Goal: Task Accomplishment & Management: Complete application form

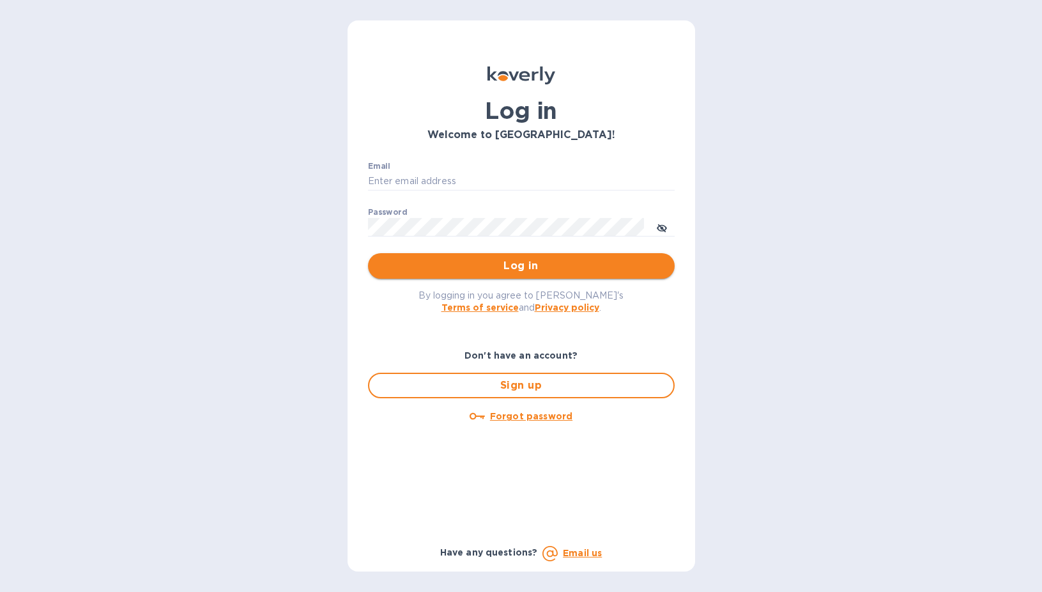
type input "sgupta@ardentgloballogistics.com"
click at [492, 255] on button "Log in" at bounding box center [521, 266] width 307 height 26
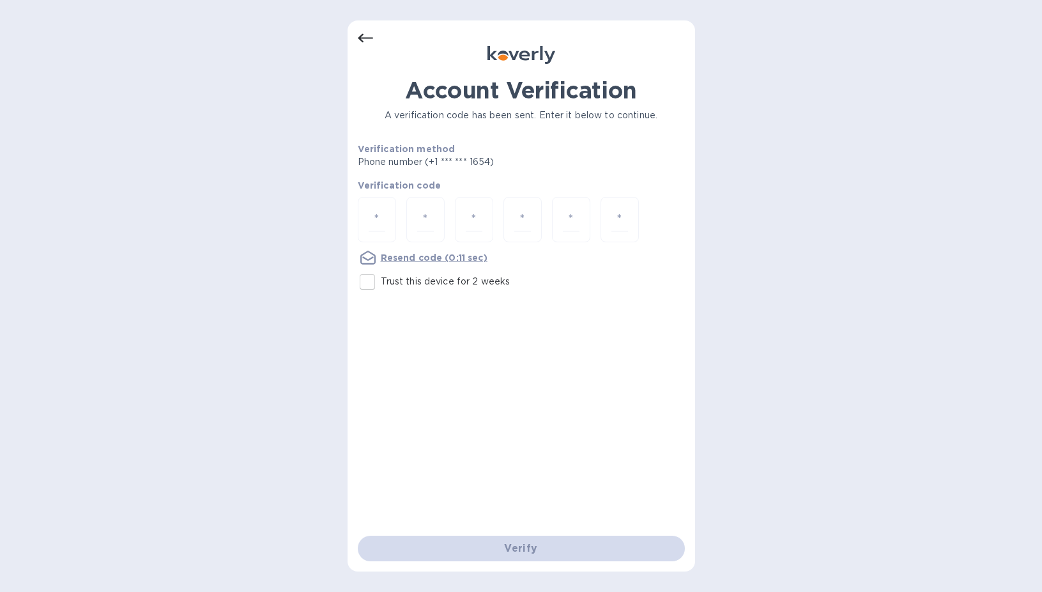
click at [421, 281] on p "Trust this device for 2 weeks" at bounding box center [446, 281] width 130 height 13
click at [381, 281] on input "Trust this device for 2 weeks" at bounding box center [367, 281] width 27 height 27
checkbox input "true"
click at [376, 217] on input "number" at bounding box center [377, 220] width 17 height 24
type input "2"
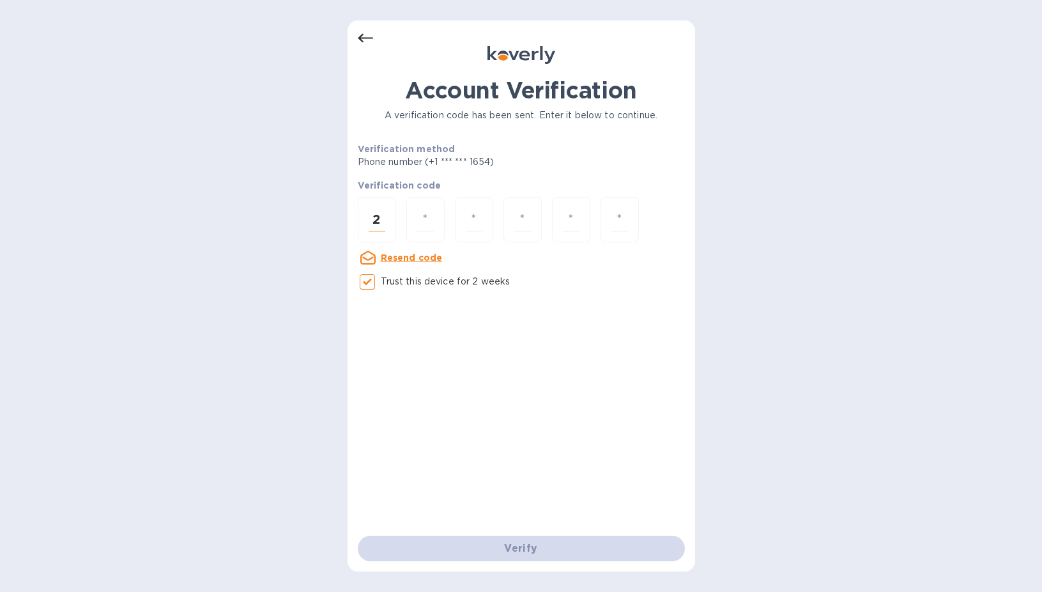
type input "4"
type input "6"
type input "5"
type input "1"
type input "2"
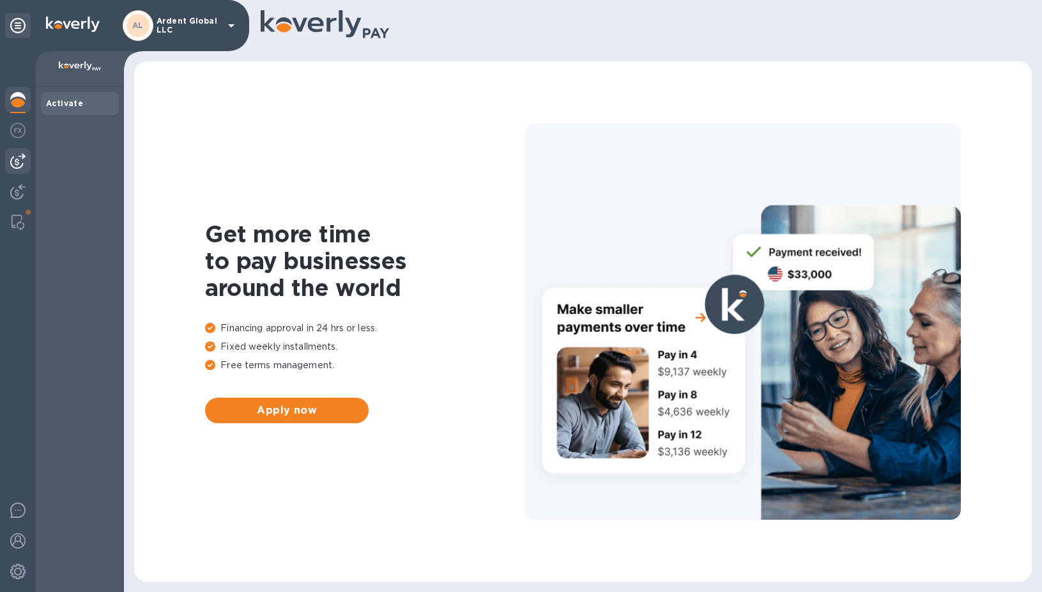
click at [21, 168] on img at bounding box center [17, 160] width 15 height 15
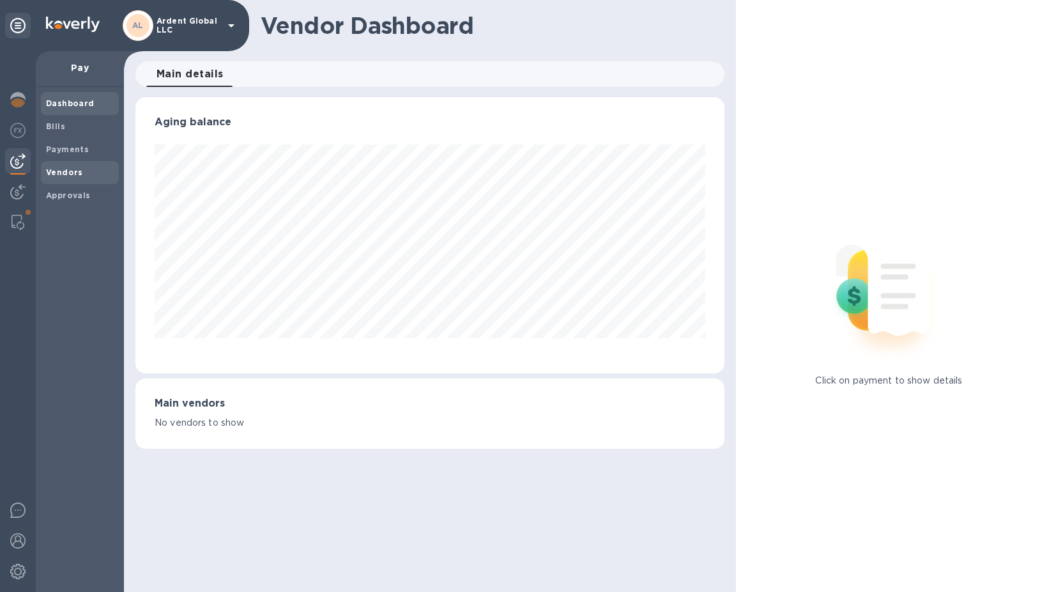
scroll to position [276, 589]
click at [84, 171] on span "Vendors" at bounding box center [80, 172] width 68 height 13
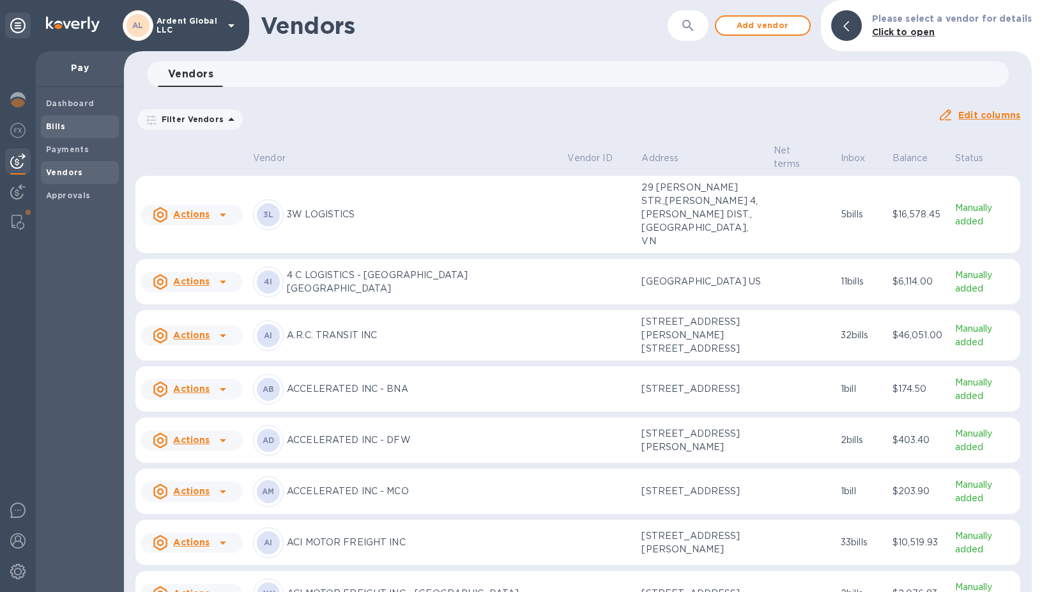
click at [59, 129] on b "Bills" at bounding box center [55, 126] width 19 height 10
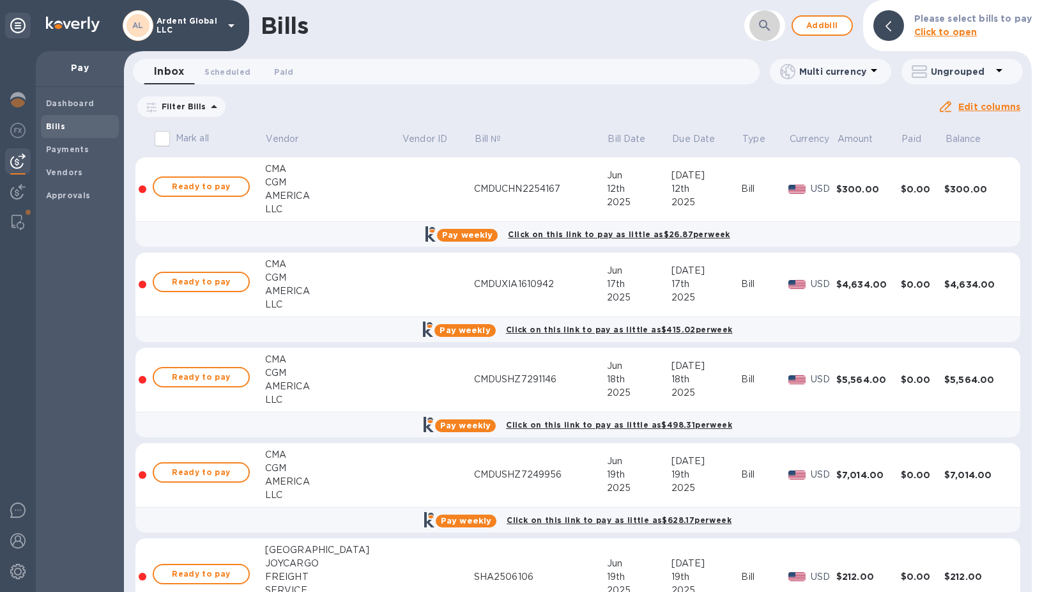
click at [771, 26] on icon "button" at bounding box center [764, 25] width 15 height 15
click at [779, 24] on button "button" at bounding box center [765, 25] width 31 height 31
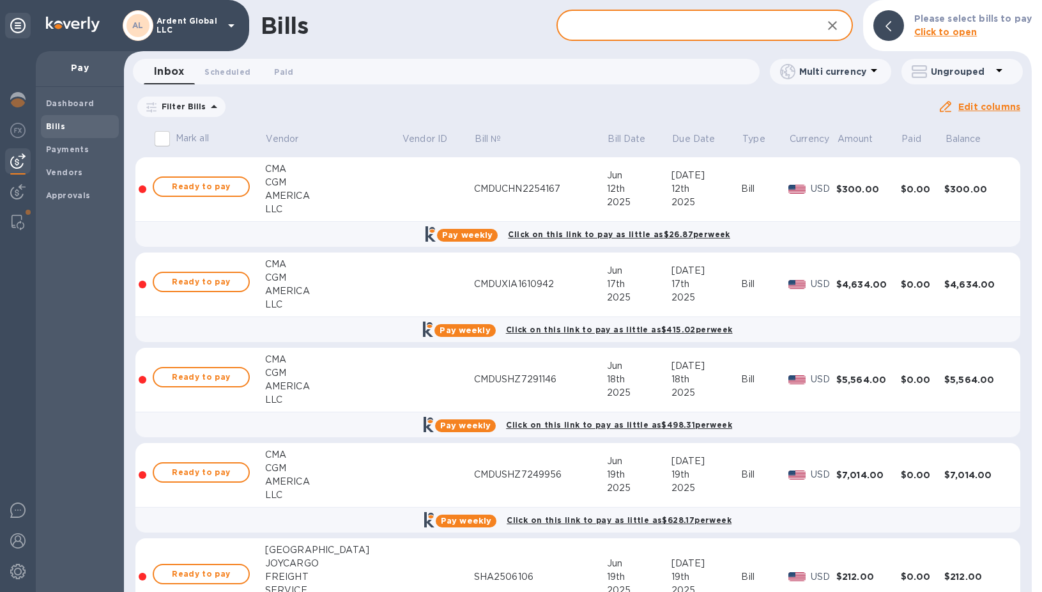
click at [656, 30] on input "text" at bounding box center [684, 25] width 255 height 31
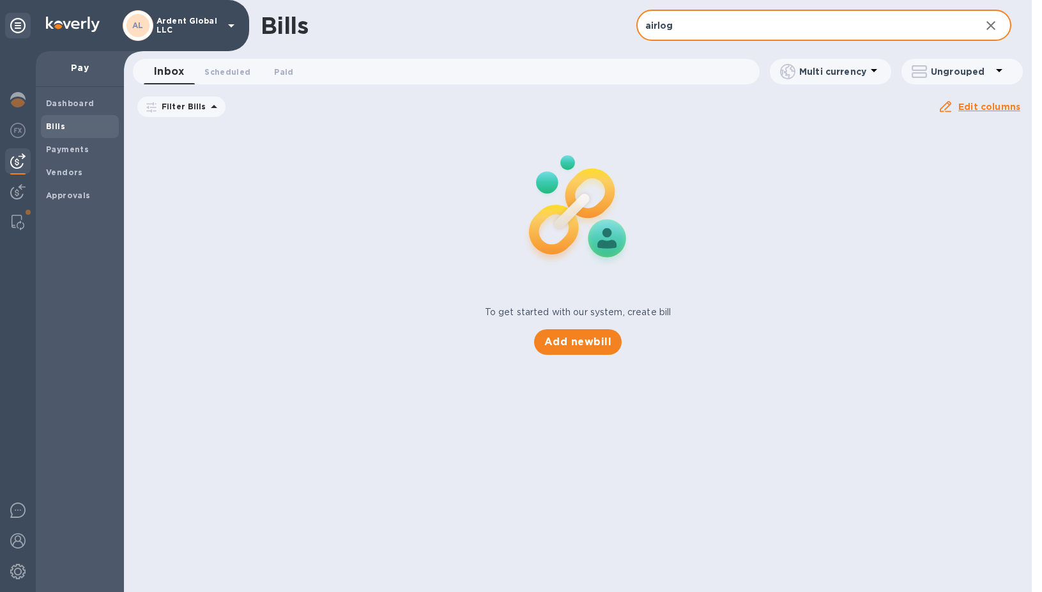
drag, startPoint x: 706, startPoint y: 25, endPoint x: 276, endPoint y: 47, distance: 430.0
click at [276, 47] on div "Bills airlog ​ Add bill" at bounding box center [578, 25] width 908 height 51
paste input "AIRLOG GROUP"
type input "AIRLOG GROUP"
click at [0, 0] on icon at bounding box center [0, 0] width 0 height 0
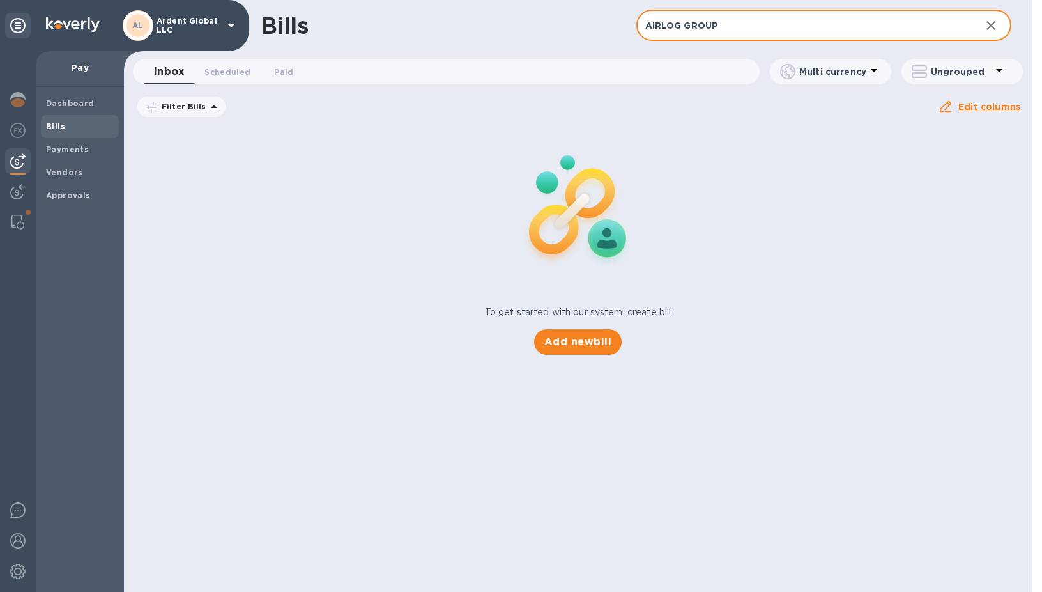
click at [763, 34] on input "AIRLOG GROUP" at bounding box center [804, 25] width 335 height 31
click at [71, 147] on b "Payments" at bounding box center [67, 149] width 43 height 10
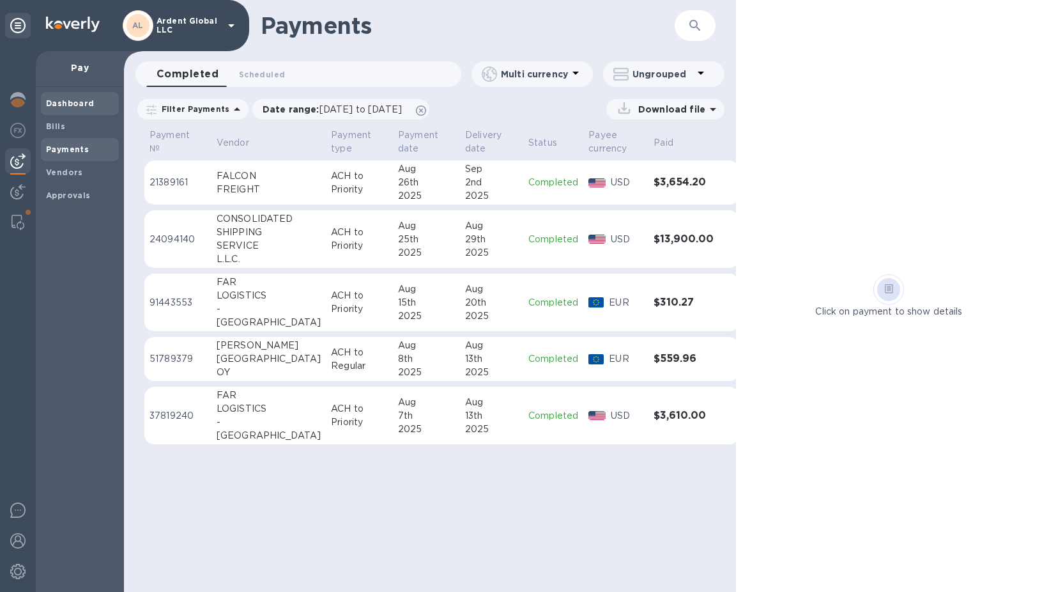
click at [65, 111] on div "Dashboard" at bounding box center [80, 103] width 78 height 23
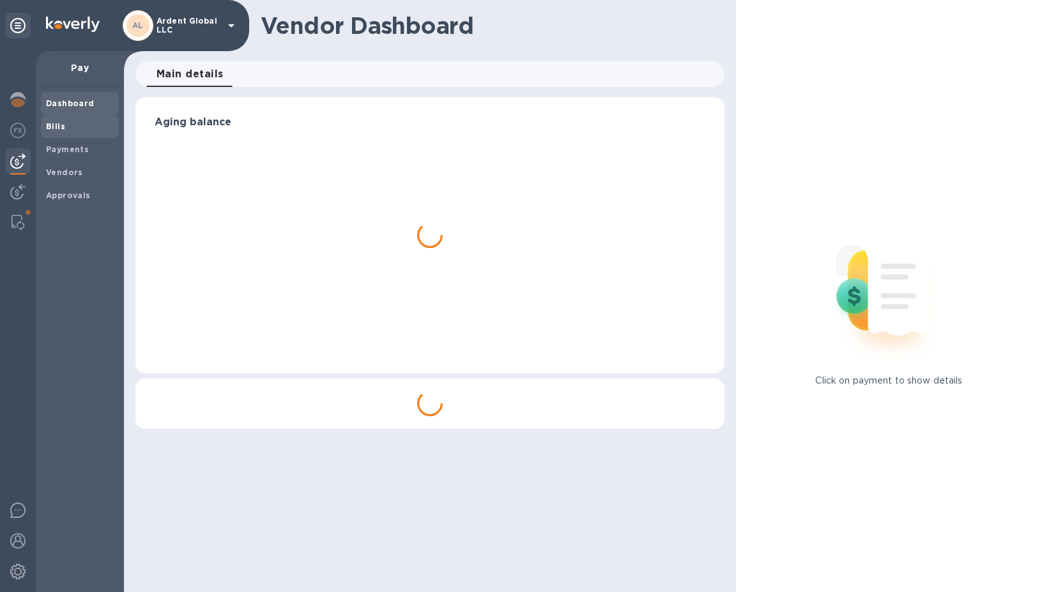
click at [59, 129] on b "Bills" at bounding box center [55, 126] width 19 height 10
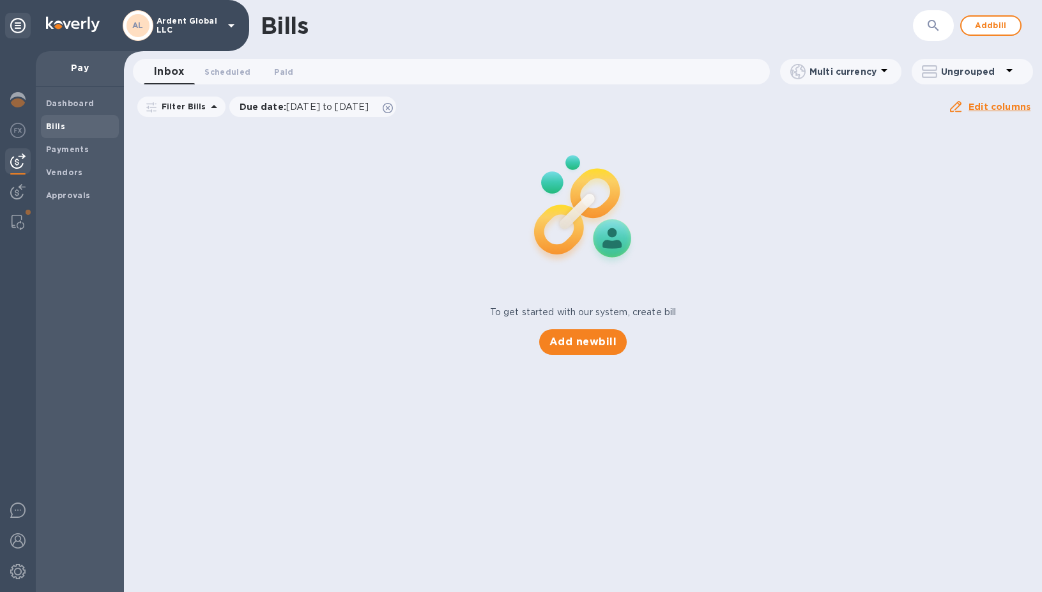
click at [946, 19] on button "button" at bounding box center [933, 25] width 31 height 31
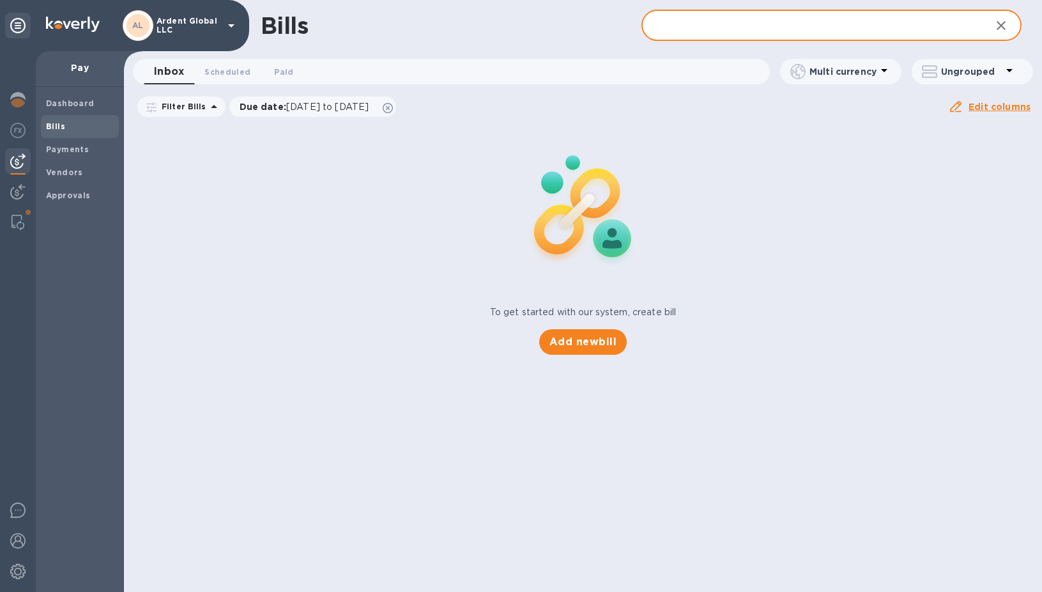
paste input "AIRLOG GROUP"
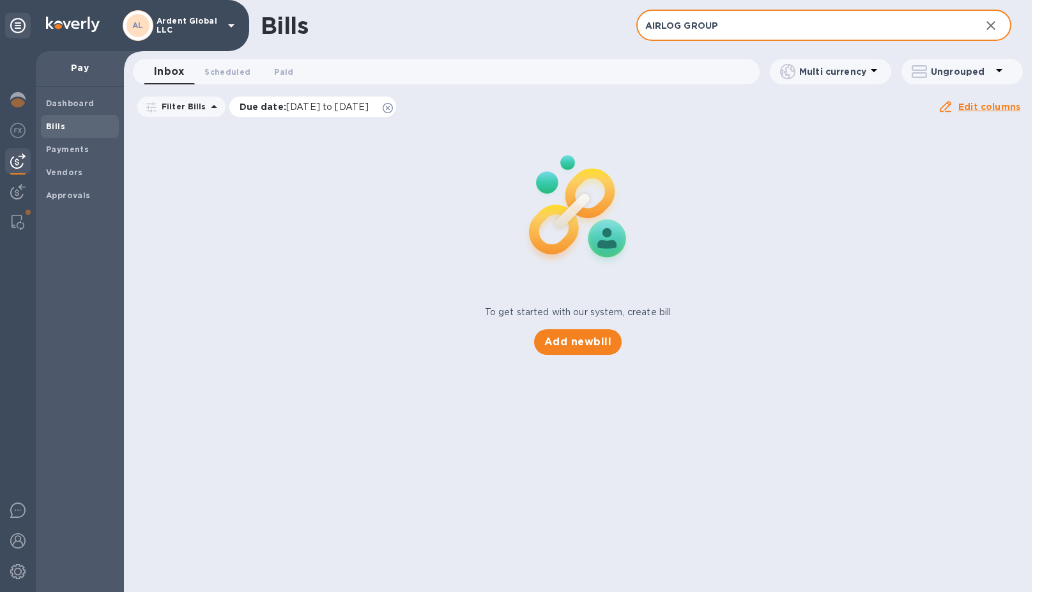
type input "AIRLOG GROUP"
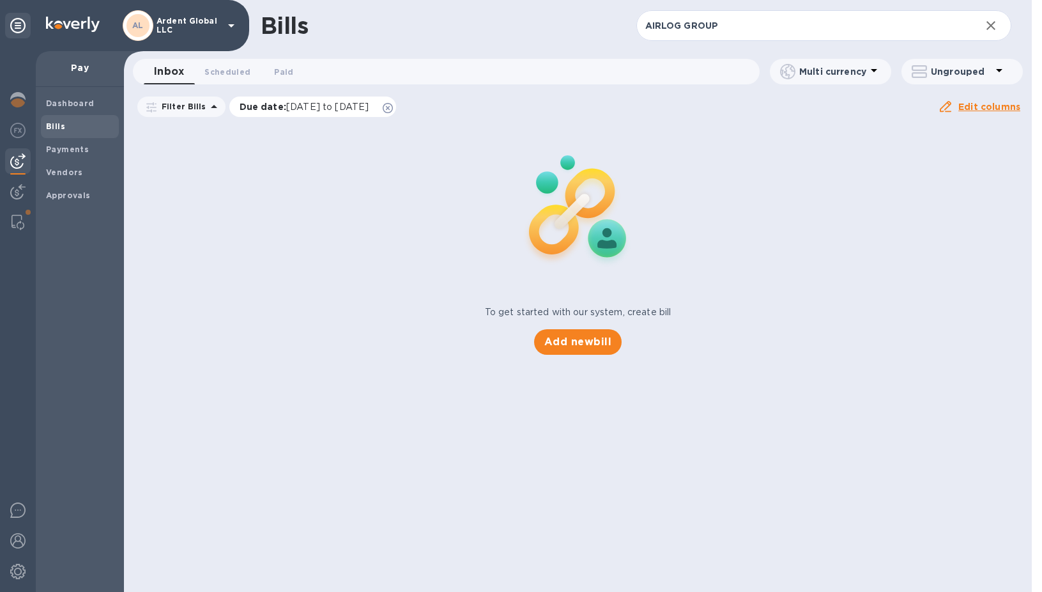
click at [397, 114] on div "Due date : [DATE] to [DATE]" at bounding box center [312, 107] width 167 height 20
click at [393, 107] on icon at bounding box center [388, 108] width 10 height 10
click at [768, 40] on input "AIRLOG GROUP" at bounding box center [804, 25] width 335 height 31
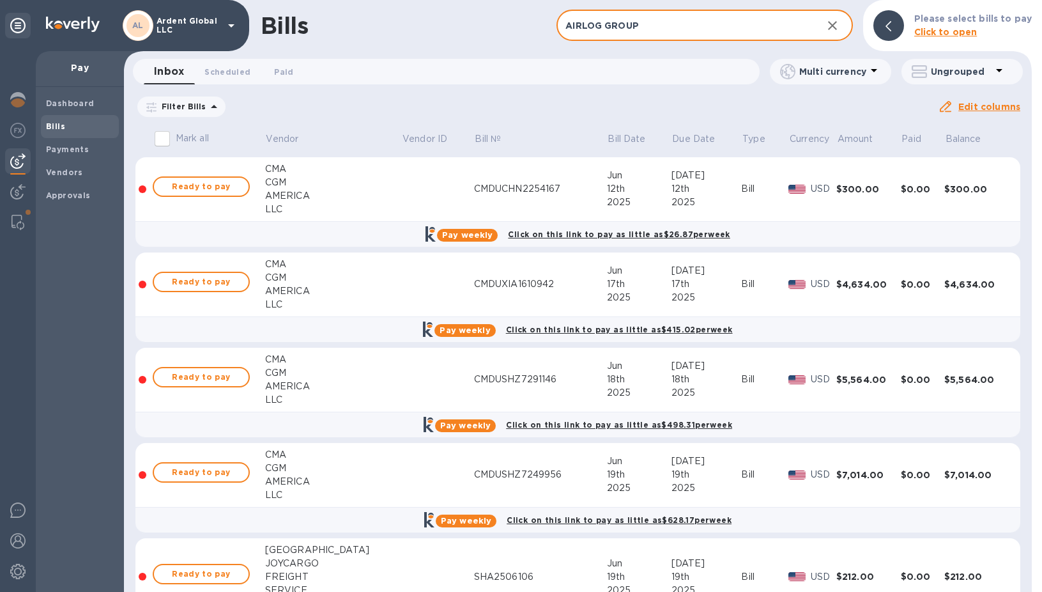
click at [681, 20] on input "AIRLOG GROUP" at bounding box center [684, 25] width 255 height 31
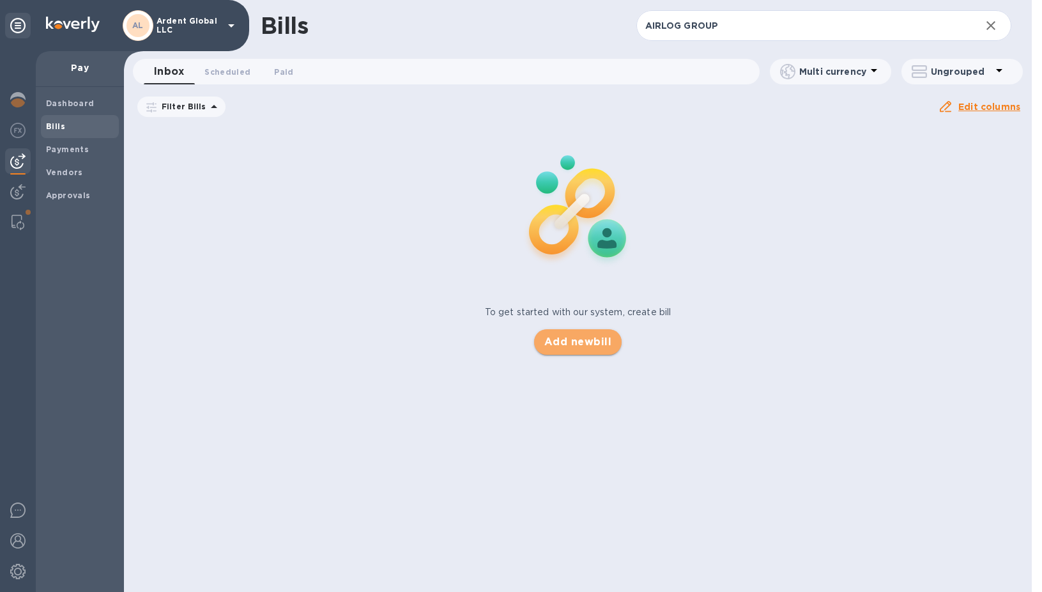
click at [568, 342] on span "Add new bill" at bounding box center [578, 341] width 67 height 15
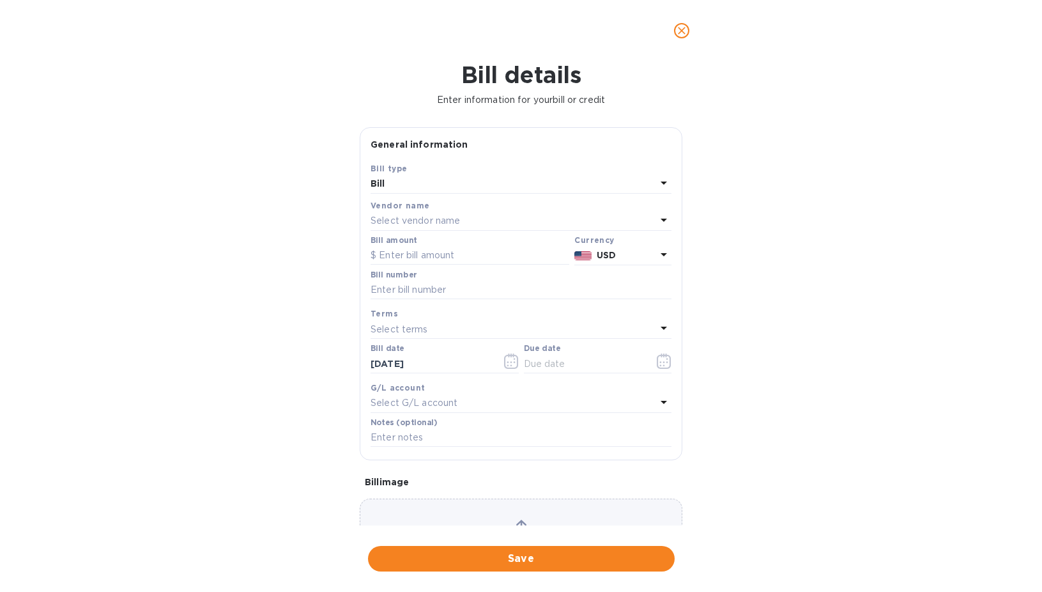
click at [437, 177] on div "Bill" at bounding box center [514, 184] width 286 height 18
click at [431, 221] on div "Bill" at bounding box center [516, 214] width 281 height 24
click at [455, 218] on p "Select vendor name" at bounding box center [415, 220] width 89 height 13
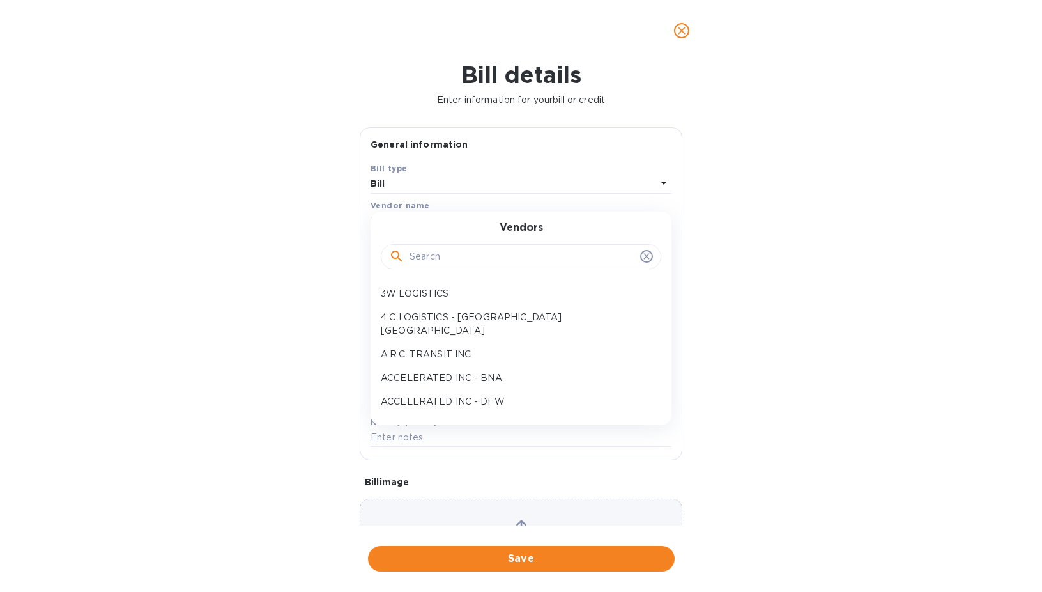
click at [452, 251] on input "text" at bounding box center [523, 256] width 226 height 19
paste input "AIRLOG GROUP"
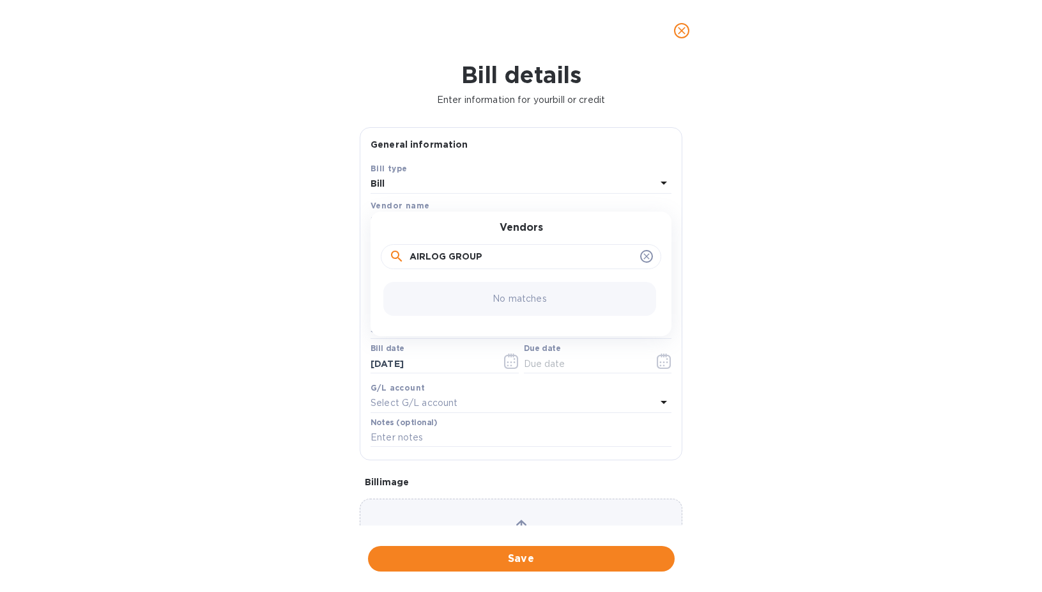
click at [452, 253] on input "AIRLOG GROUP" at bounding box center [523, 256] width 226 height 19
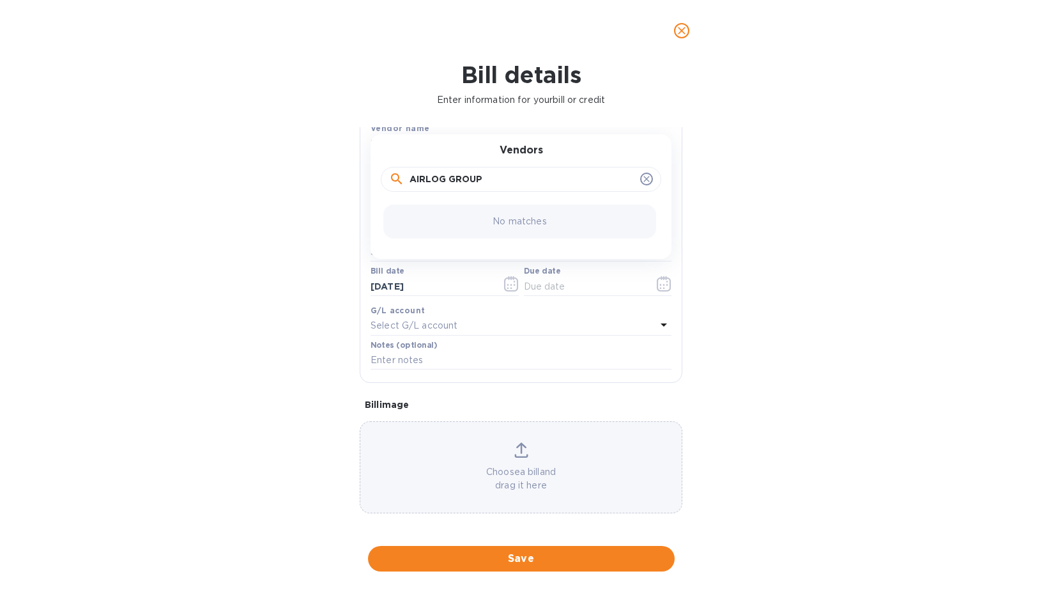
scroll to position [81, 0]
type input "AIRLOGGROUP"
